Goal: Communication & Community: Answer question/provide support

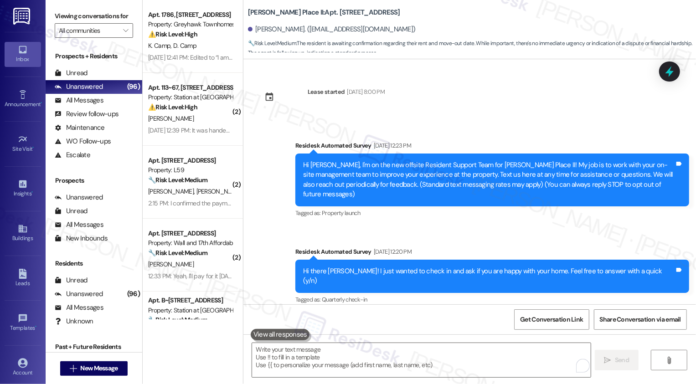
scroll to position [952, 0]
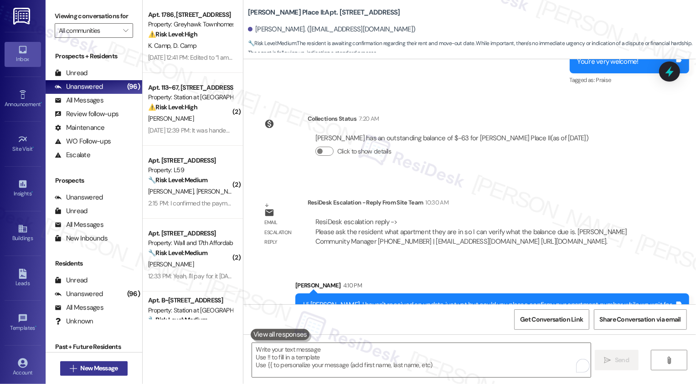
click at [94, 370] on span "New Message" at bounding box center [98, 369] width 37 height 10
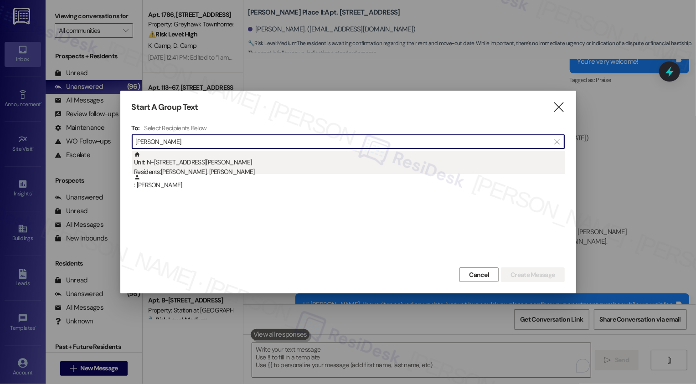
type input "[PERSON_NAME]"
click at [212, 159] on div "Unit: N~1 - 10668 [STREET_ADDRESS][PERSON_NAME] Residents: [PERSON_NAME], [PERS…" at bounding box center [349, 164] width 431 height 26
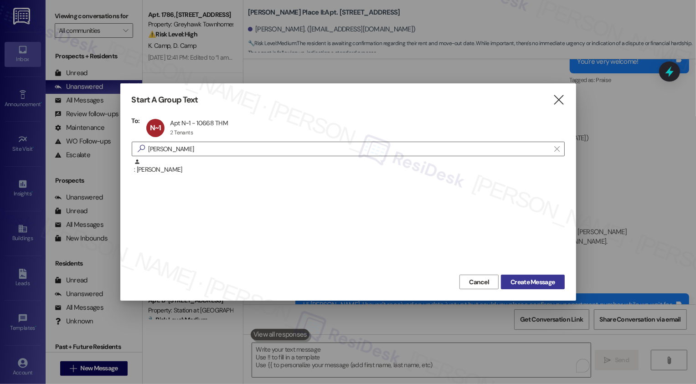
click at [539, 282] on span "Create Message" at bounding box center [533, 283] width 44 height 10
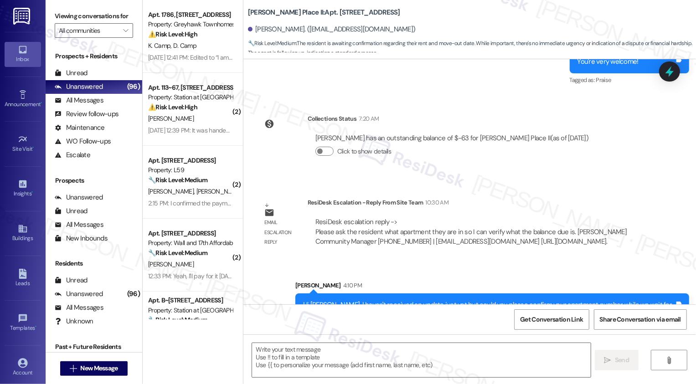
type textarea "Fetching suggested responses. Please feel free to read through the conversation…"
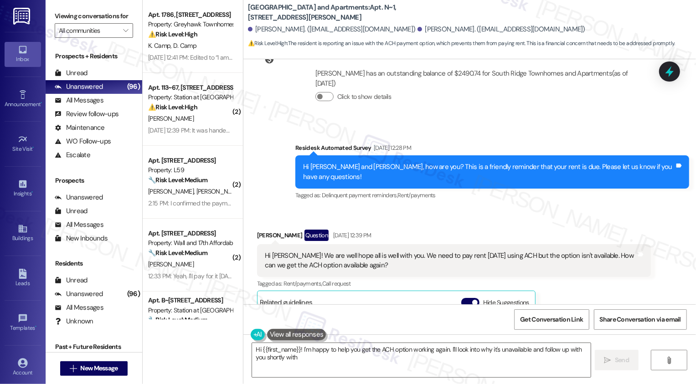
scroll to position [2761, 0]
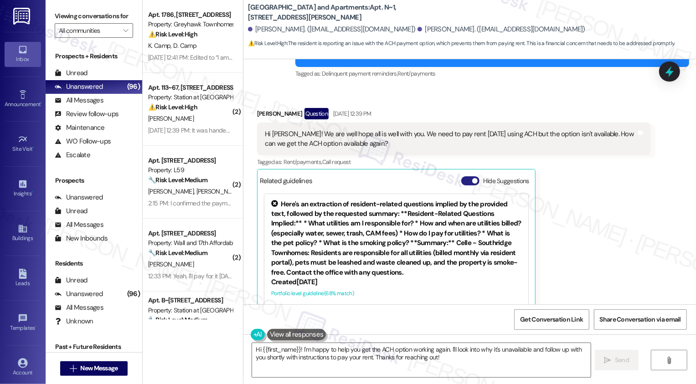
click at [469, 176] on button "Hide Suggestions" at bounding box center [470, 180] width 18 height 9
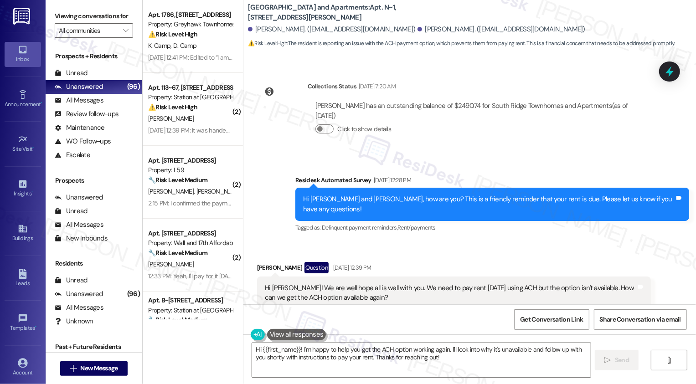
click at [465, 330] on button "Show suggestions" at bounding box center [468, 334] width 18 height 9
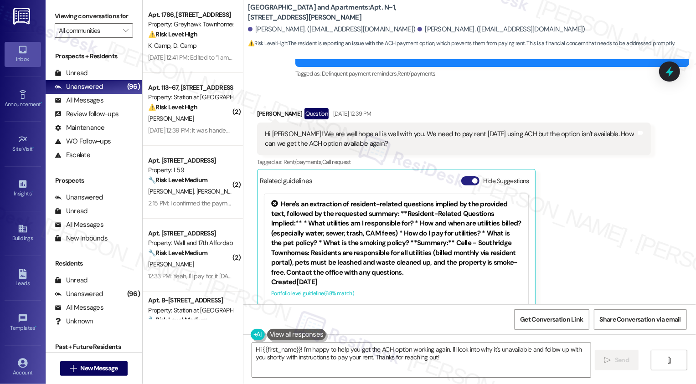
click at [464, 176] on button "Hide Suggestions" at bounding box center [470, 180] width 18 height 9
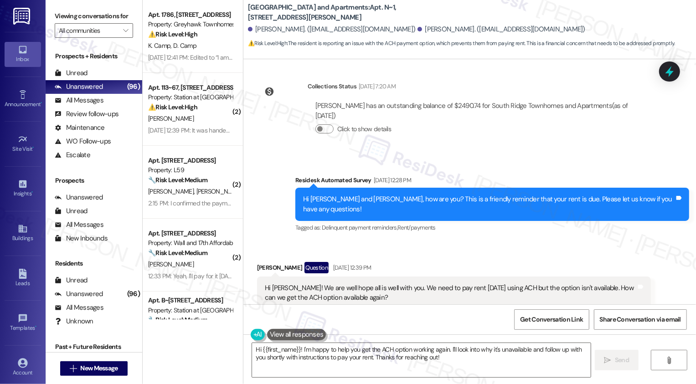
click at [257, 262] on div "[PERSON_NAME] Question [DATE] 12:39 PM" at bounding box center [454, 269] width 394 height 15
copy div "[PERSON_NAME]"
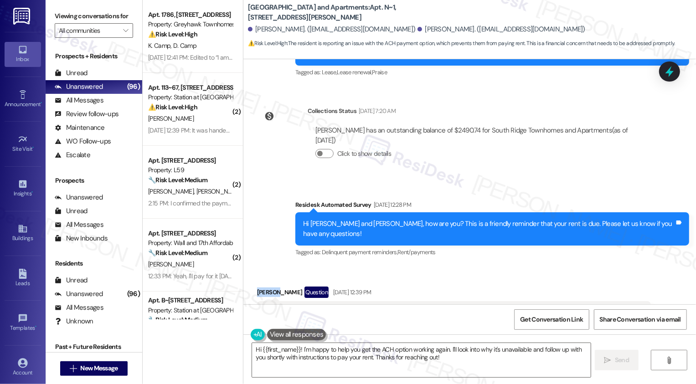
scroll to position [2563, 0]
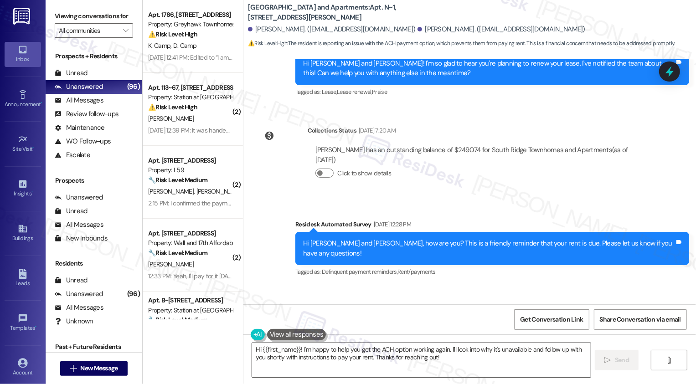
click at [279, 354] on textarea "Hi {{first_name}}! I'm happy to help you get the ACH option working again. I'll…" at bounding box center [421, 360] width 339 height 34
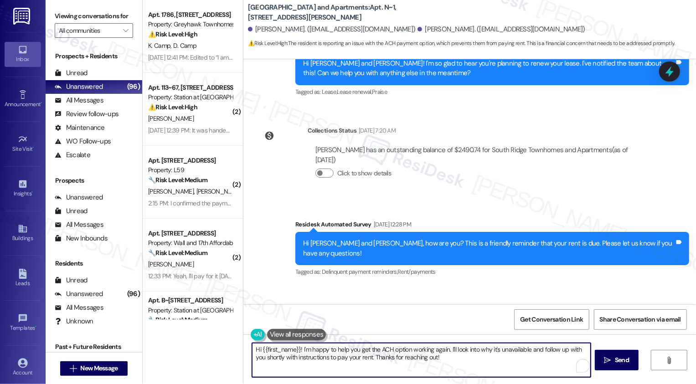
click at [279, 354] on textarea "Hi {{first_name}}! I'm happy to help you get the ACH option working again. I'll…" at bounding box center [421, 360] width 339 height 34
drag, startPoint x: 259, startPoint y: 350, endPoint x: 452, endPoint y: 361, distance: 193.1
click at [452, 361] on textarea "Hi {{first_name}}! I'm happy to help you get the ACH option working again. I'll…" at bounding box center [421, 360] width 339 height 34
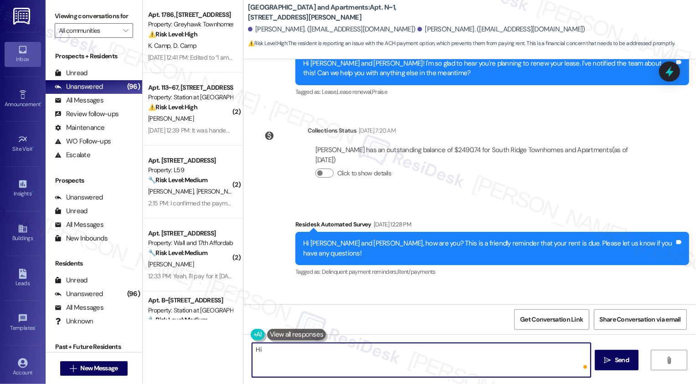
paste textarea "[PERSON_NAME]"
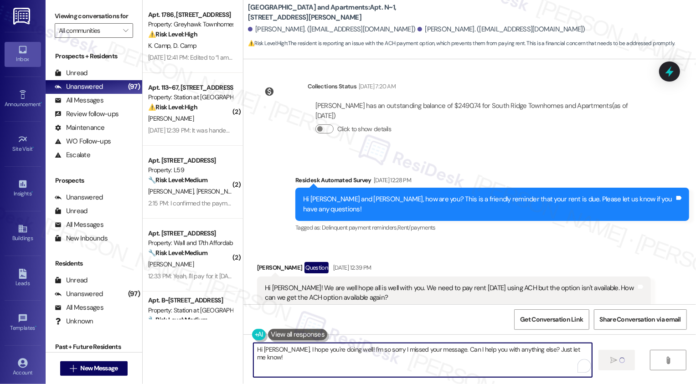
type textarea "Hi [PERSON_NAME], I hope you're doing well! I'm so sorry I missed your message.…"
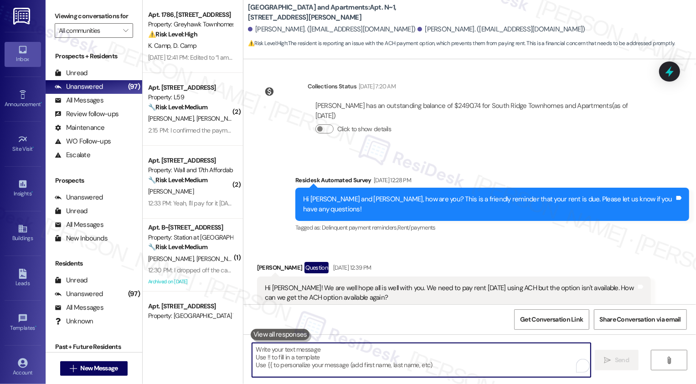
scroll to position [2606, 0]
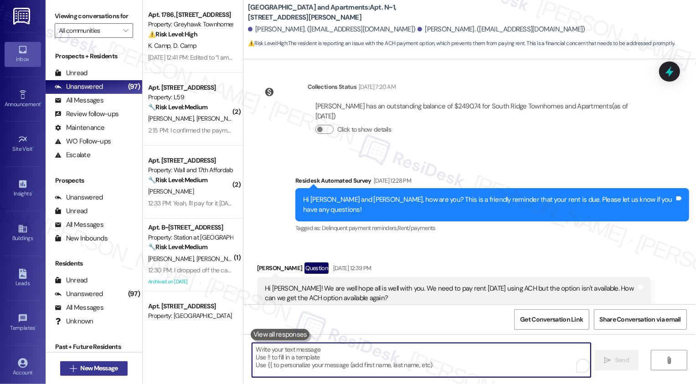
click at [108, 366] on span "New Message" at bounding box center [98, 369] width 37 height 10
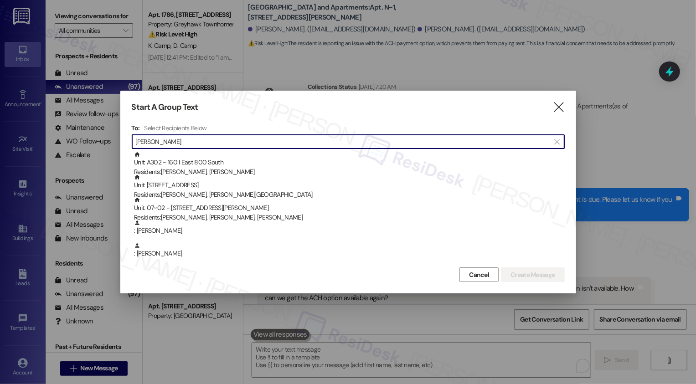
type input "[PERSON_NAME]"
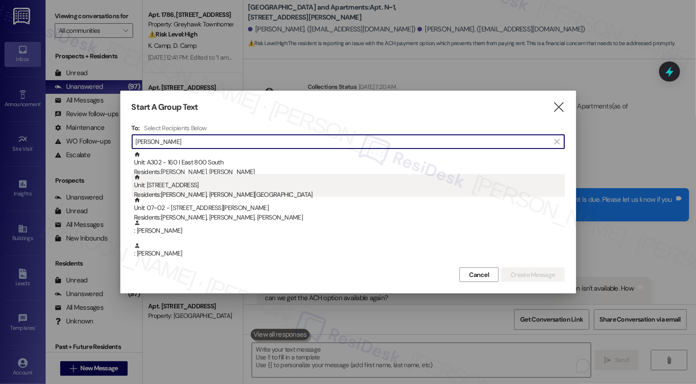
click at [204, 185] on div "Unit: 302 - 560 South 400 West Residents: [PERSON_NAME], [GEOGRAPHIC_DATA][PERS…" at bounding box center [349, 187] width 431 height 26
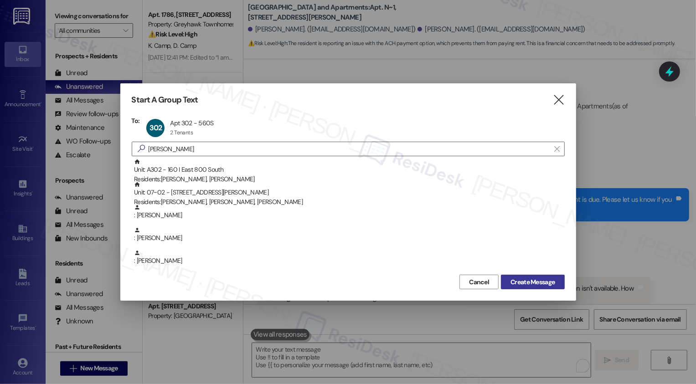
click at [531, 284] on span "Create Message" at bounding box center [533, 283] width 44 height 10
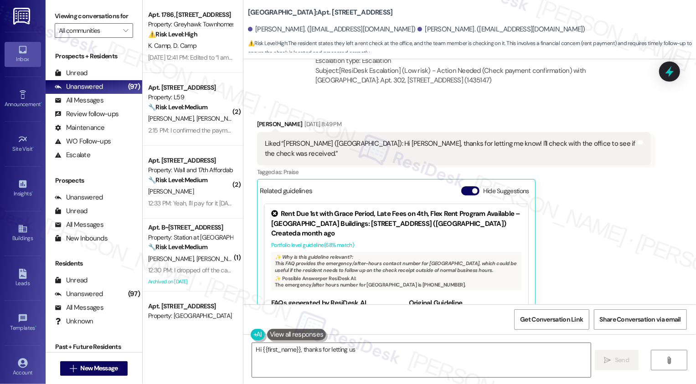
scroll to position [1138, 0]
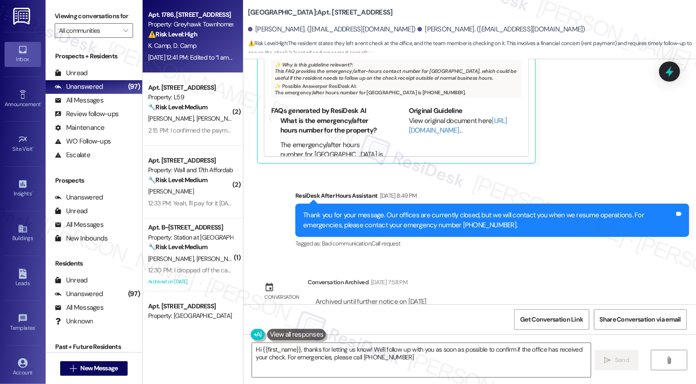
type textarea "Hi {{first_name}}, thanks for letting us know! We'll follow up with you as soon…"
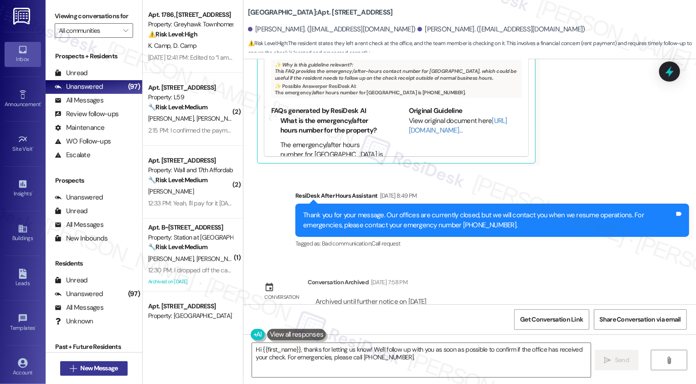
click at [88, 369] on span "New Message" at bounding box center [98, 369] width 37 height 10
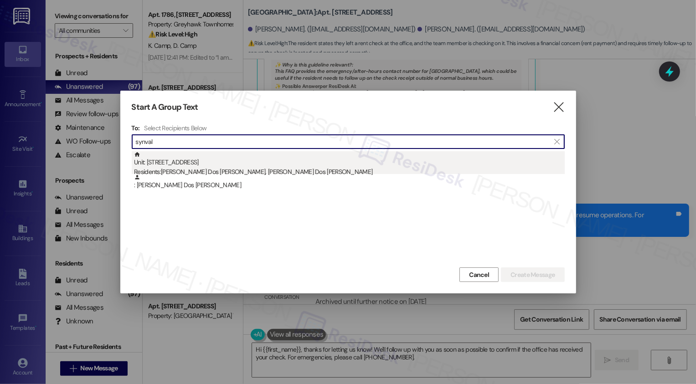
type input "synval"
click at [202, 166] on div "Unit: 305 - 560 South 400 West Residents: [PERSON_NAME] [GEOGRAPHIC_DATA][PERSO…" at bounding box center [349, 164] width 431 height 26
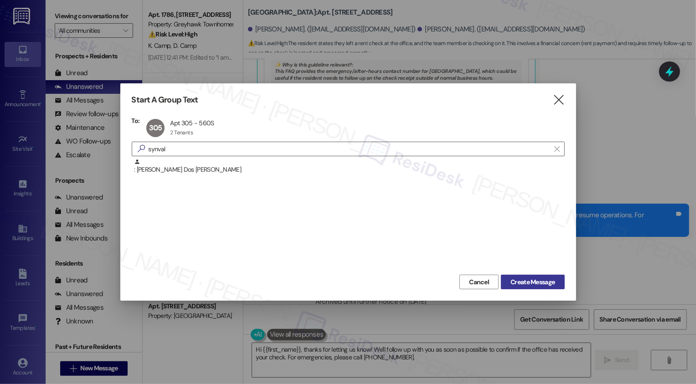
click at [522, 284] on span "Create Message" at bounding box center [533, 283] width 44 height 10
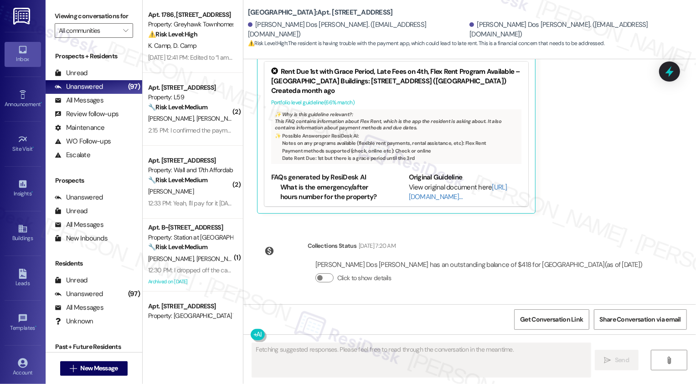
scroll to position [339, 0]
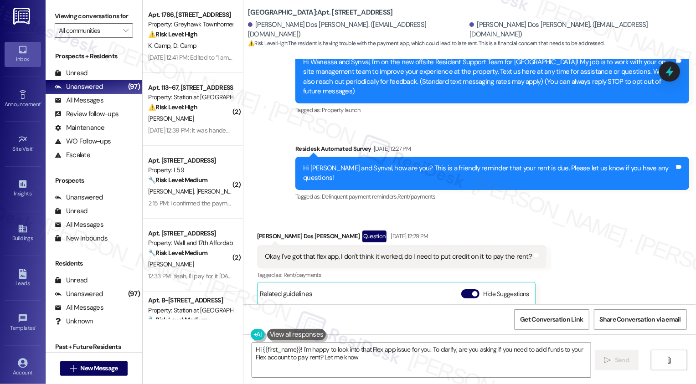
type textarea "Hi {{first_name}}! I'm happy to look into that Flex app issue for you. To clari…"
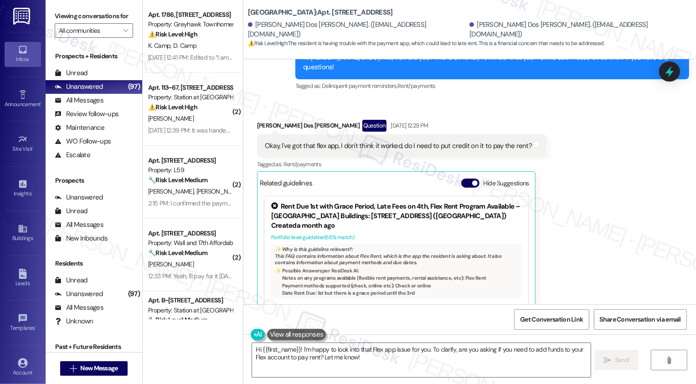
scroll to position [129, 0]
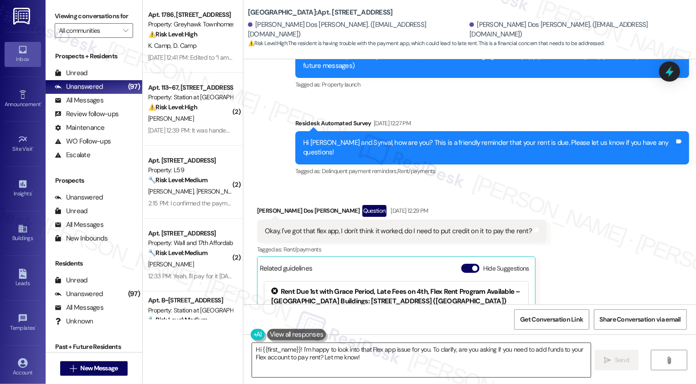
click at [353, 353] on textarea "Hi {{first_name}}! I'm happy to look into that Flex app issue for you. To clari…" at bounding box center [421, 360] width 339 height 34
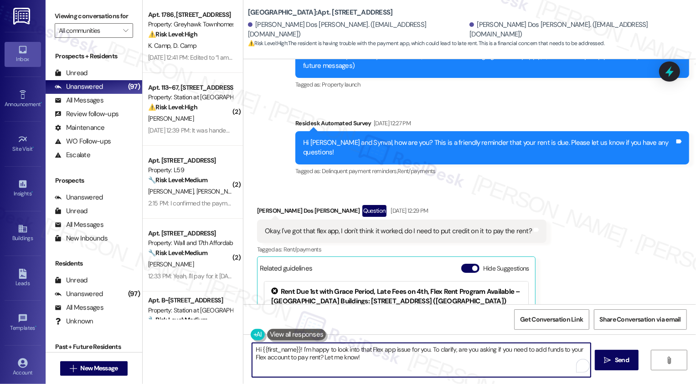
click at [343, 356] on textarea "Hi {{first_name}}! I'm happy to look into that Flex app issue for you. To clari…" at bounding box center [421, 360] width 339 height 34
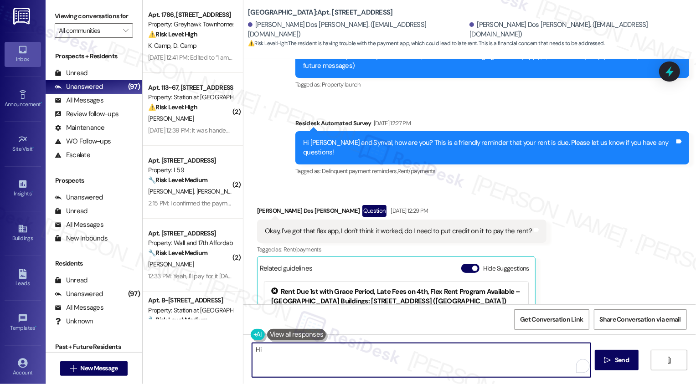
click at [261, 205] on div "[PERSON_NAME] Dos [PERSON_NAME] Question [DATE] 12:29 PM" at bounding box center [401, 212] width 289 height 15
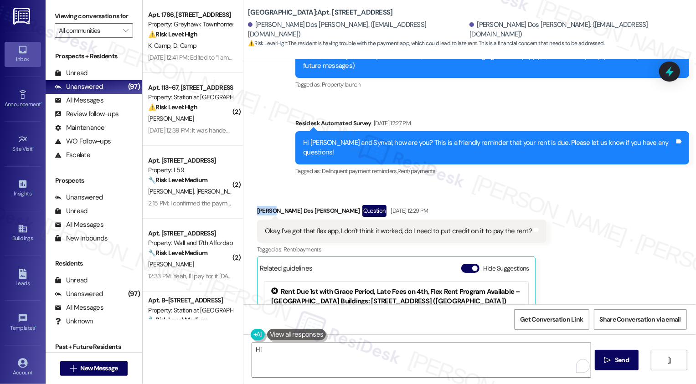
copy div "Synval"
click at [298, 354] on textarea "Hi" at bounding box center [421, 360] width 339 height 34
paste textarea "Synval"
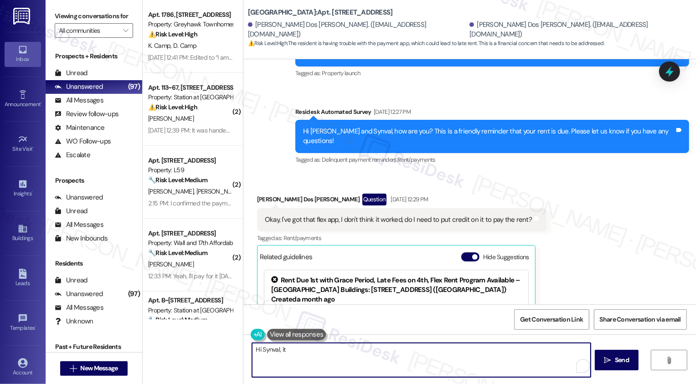
scroll to position [339, 0]
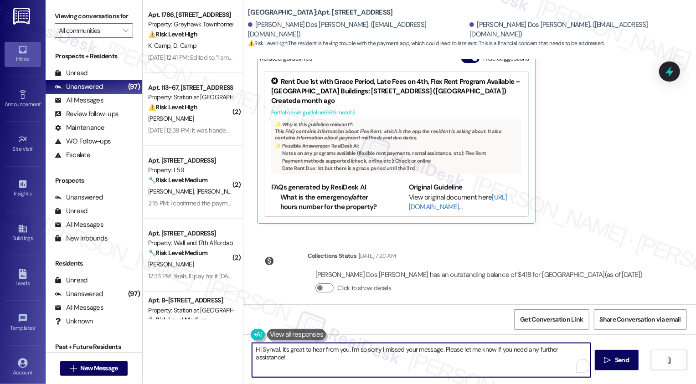
click at [344, 347] on textarea "Hi Synval, it's great to hear from you. I'm so sorry I missed your message. Ple…" at bounding box center [421, 360] width 339 height 34
type textarea "Hi Synval, it's great to hear from you! I'm so sorry I missed your message. Ple…"
